Goal: Navigation & Orientation: Go to known website

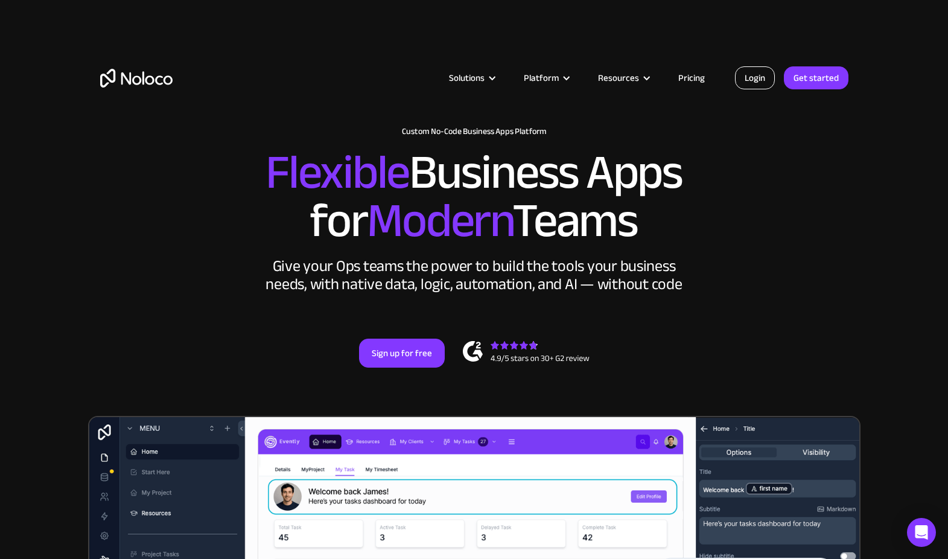
click at [760, 80] on link "Login" at bounding box center [755, 77] width 40 height 23
click at [768, 72] on link "Login" at bounding box center [755, 77] width 40 height 23
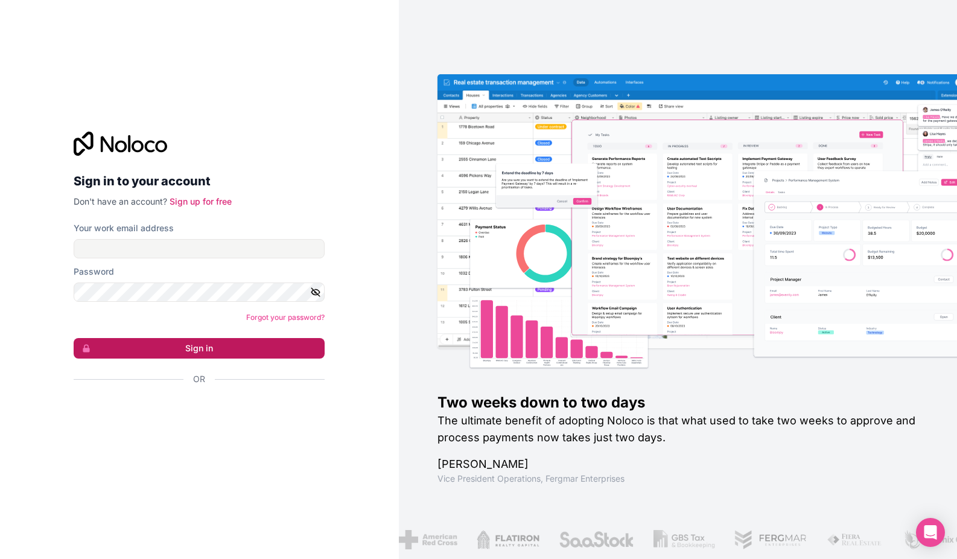
type input "[PERSON_NAME][EMAIL_ADDRESS][PERSON_NAME][DOMAIN_NAME]"
click at [208, 352] on button "Sign in" at bounding box center [199, 348] width 251 height 21
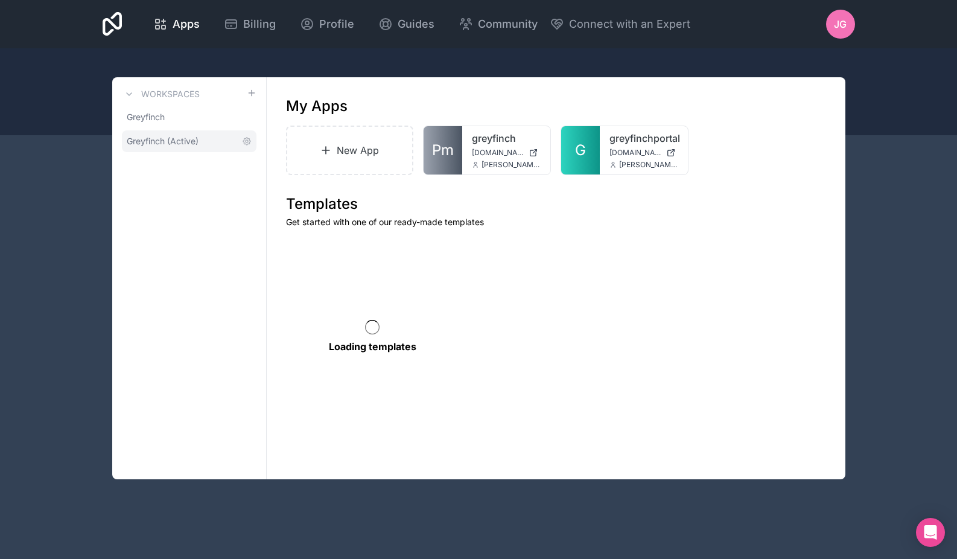
click at [174, 139] on span "Greyfinch (Active)" at bounding box center [163, 141] width 72 height 12
click at [641, 139] on link "greyfinchportal" at bounding box center [643, 138] width 69 height 14
